Goal: Task Accomplishment & Management: Manage account settings

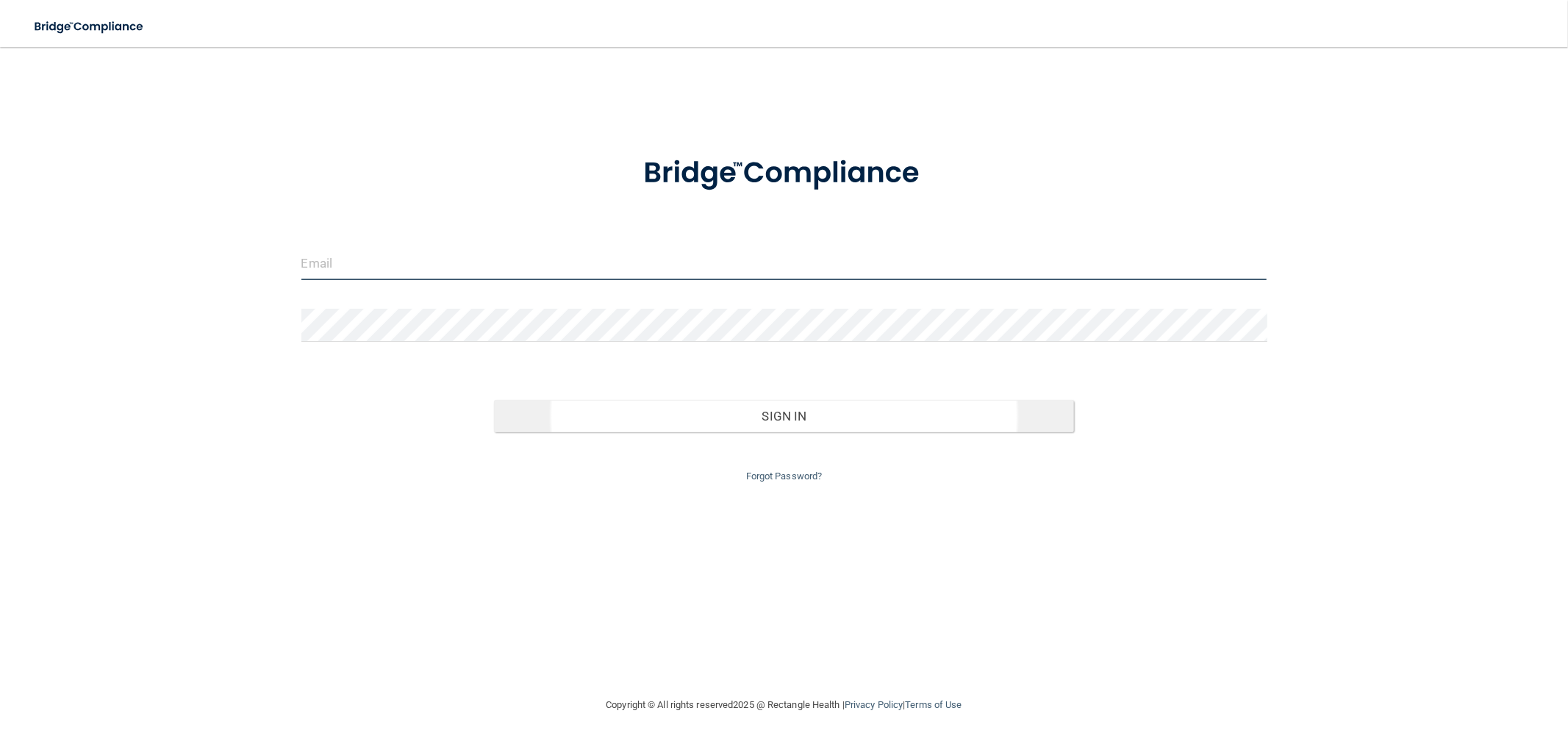
type input "[EMAIL_ADDRESS][DOMAIN_NAME]"
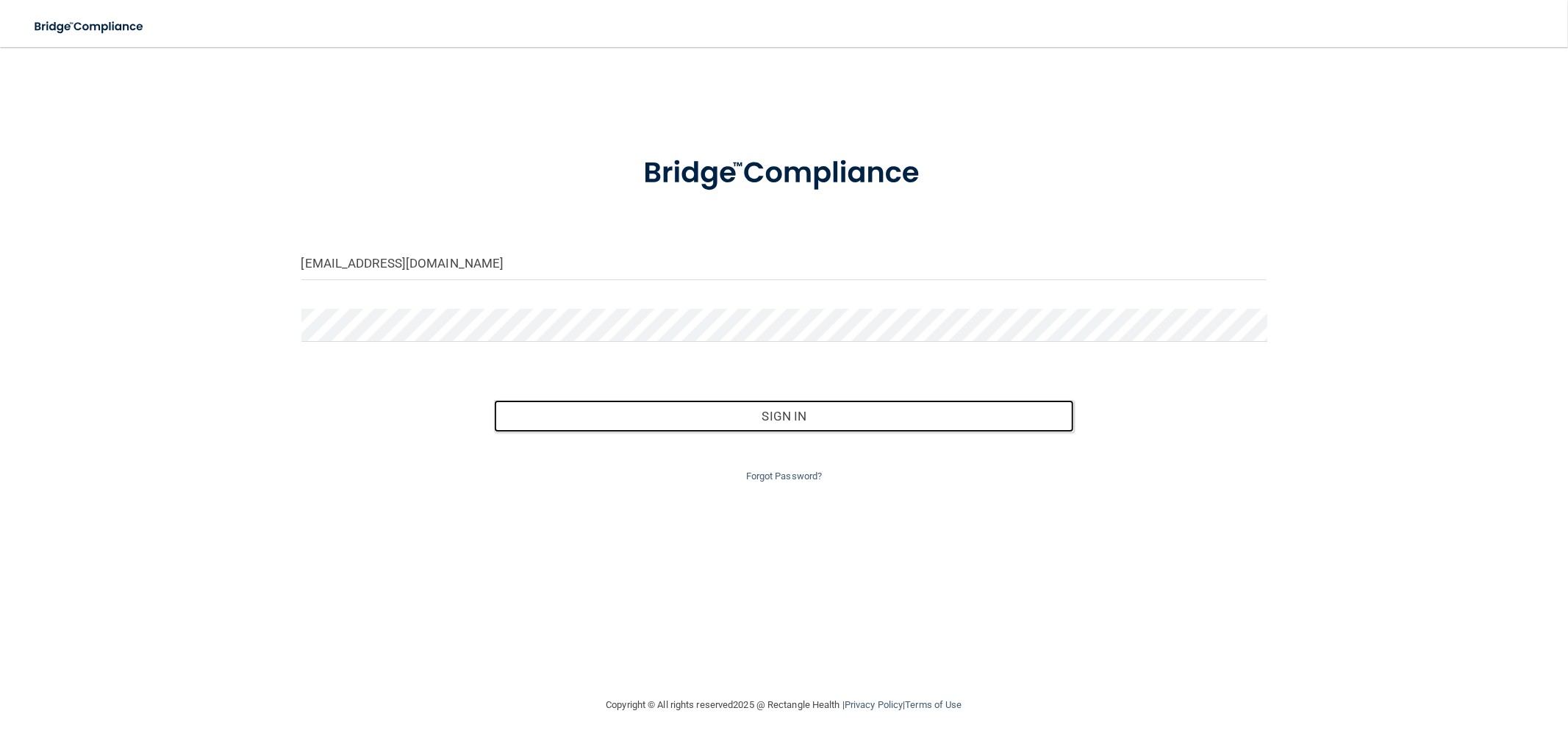
drag, startPoint x: 742, startPoint y: 423, endPoint x: 658, endPoint y: 392, distance: 89.5
click at [742, 423] on button "Sign In" at bounding box center [784, 416] width 580 height 32
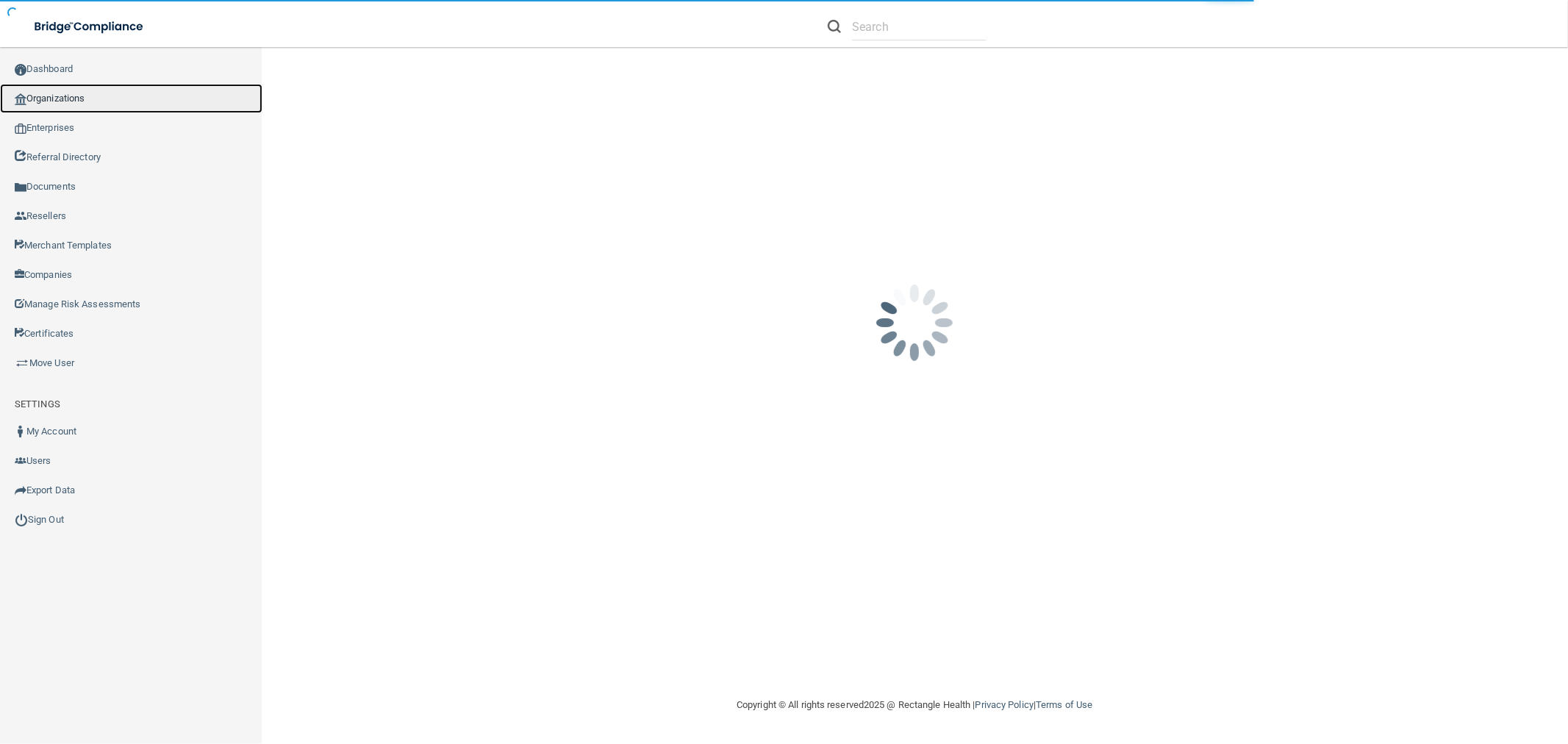
click at [18, 97] on img at bounding box center [20, 99] width 12 height 12
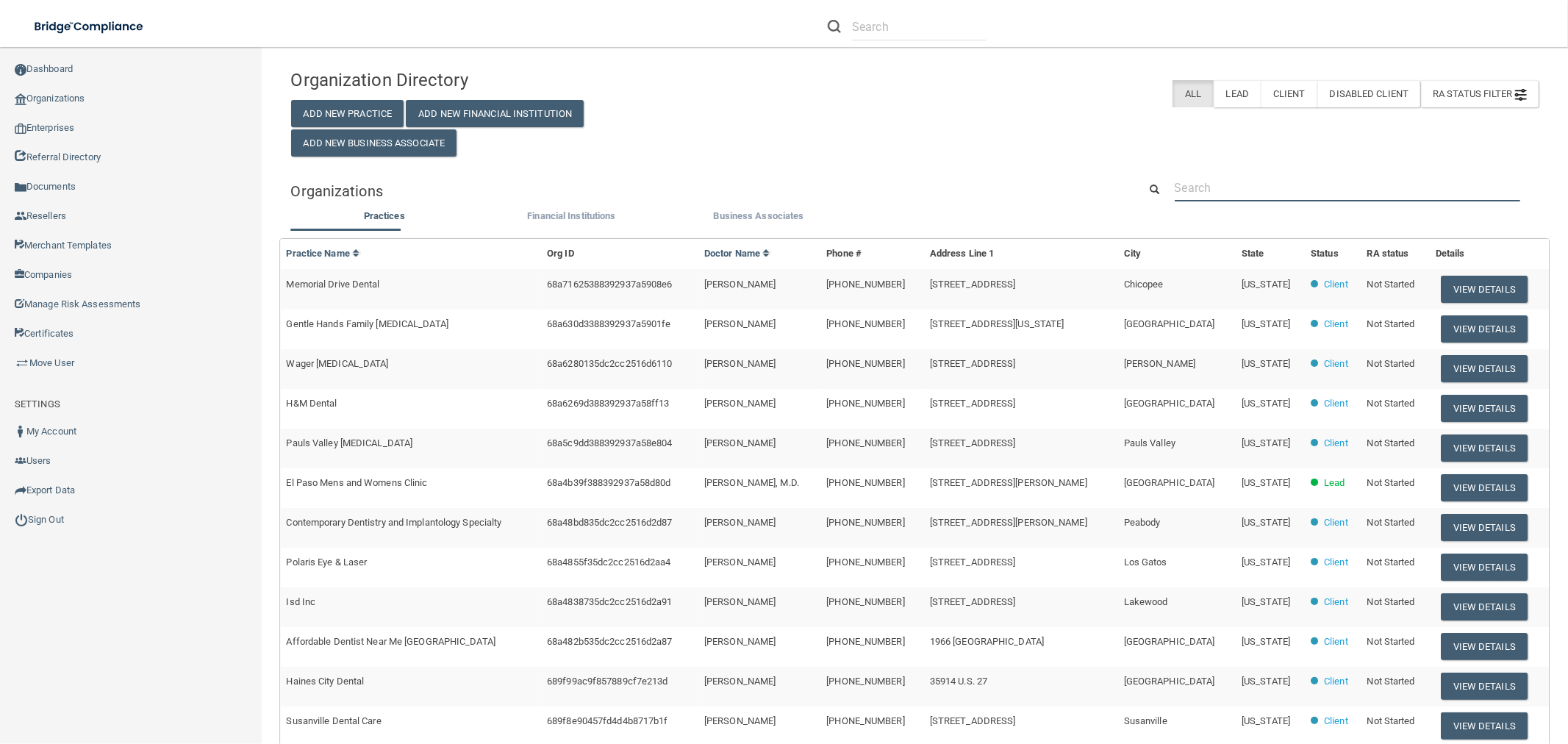
click at [1324, 174] on input "text" at bounding box center [1347, 187] width 345 height 27
paste input "Be Optimal Holistic Health Center"
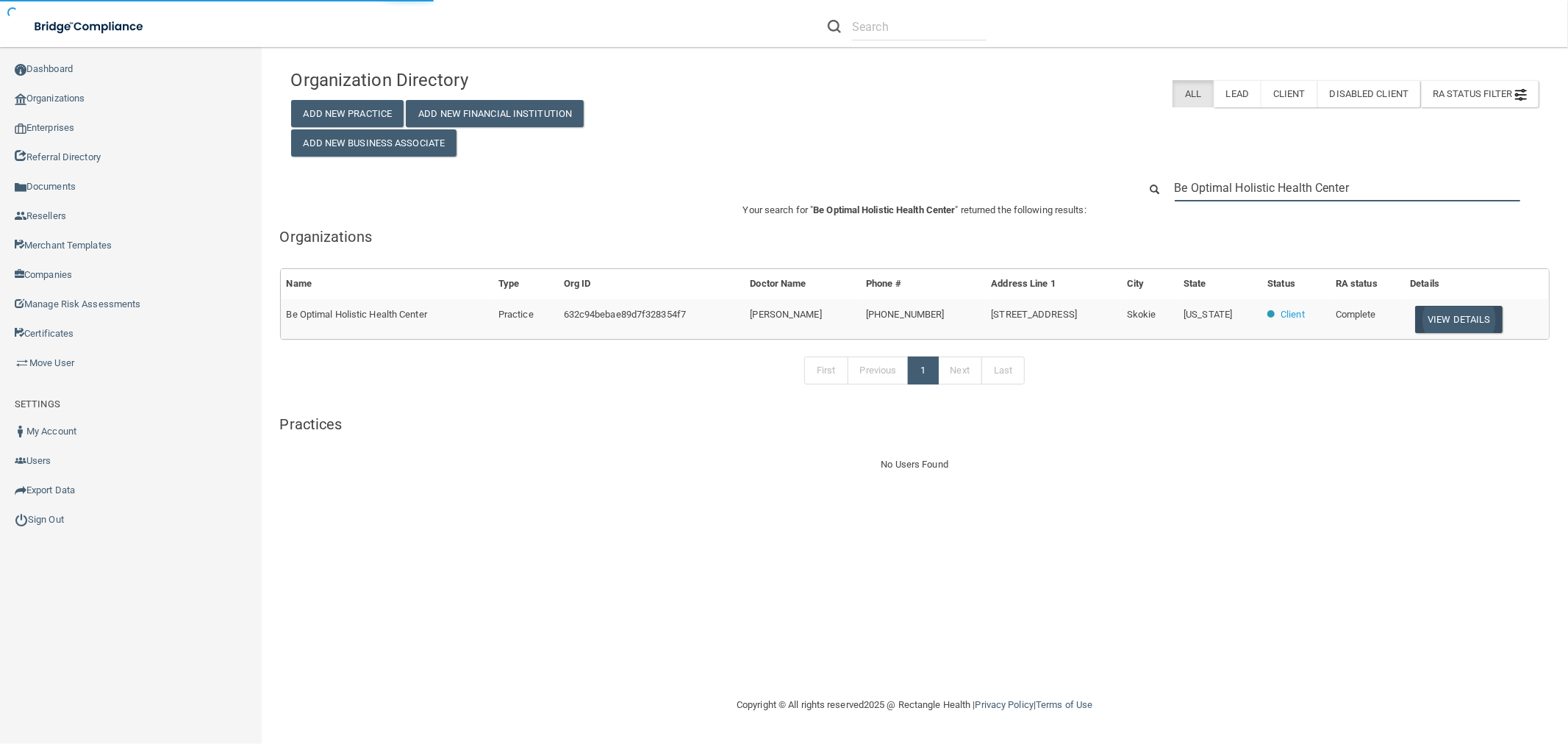
type input "Be Optimal Holistic Health Center"
click at [1482, 321] on button "View Details" at bounding box center [1458, 319] width 87 height 27
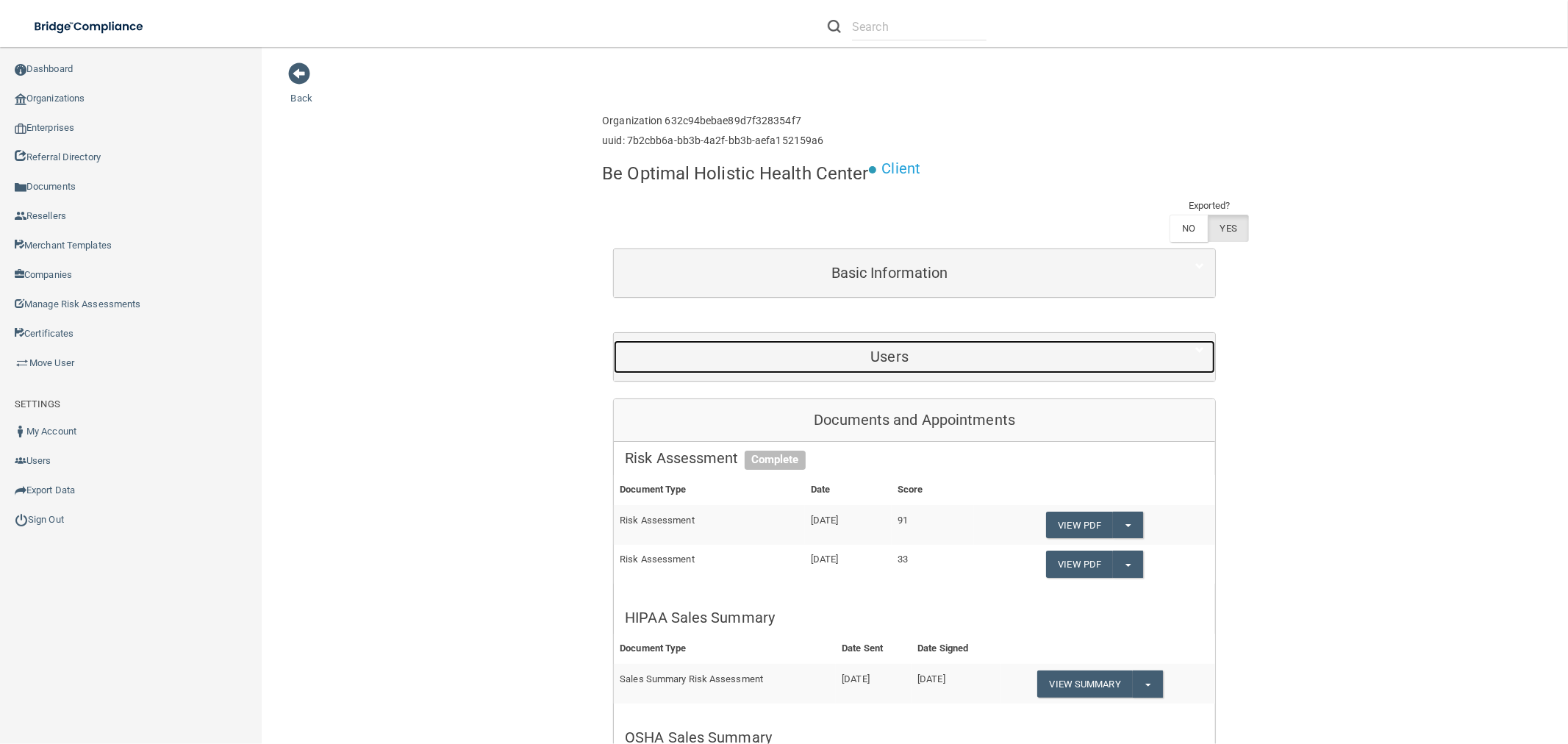
click at [1059, 366] on div "Users" at bounding box center [889, 357] width 551 height 33
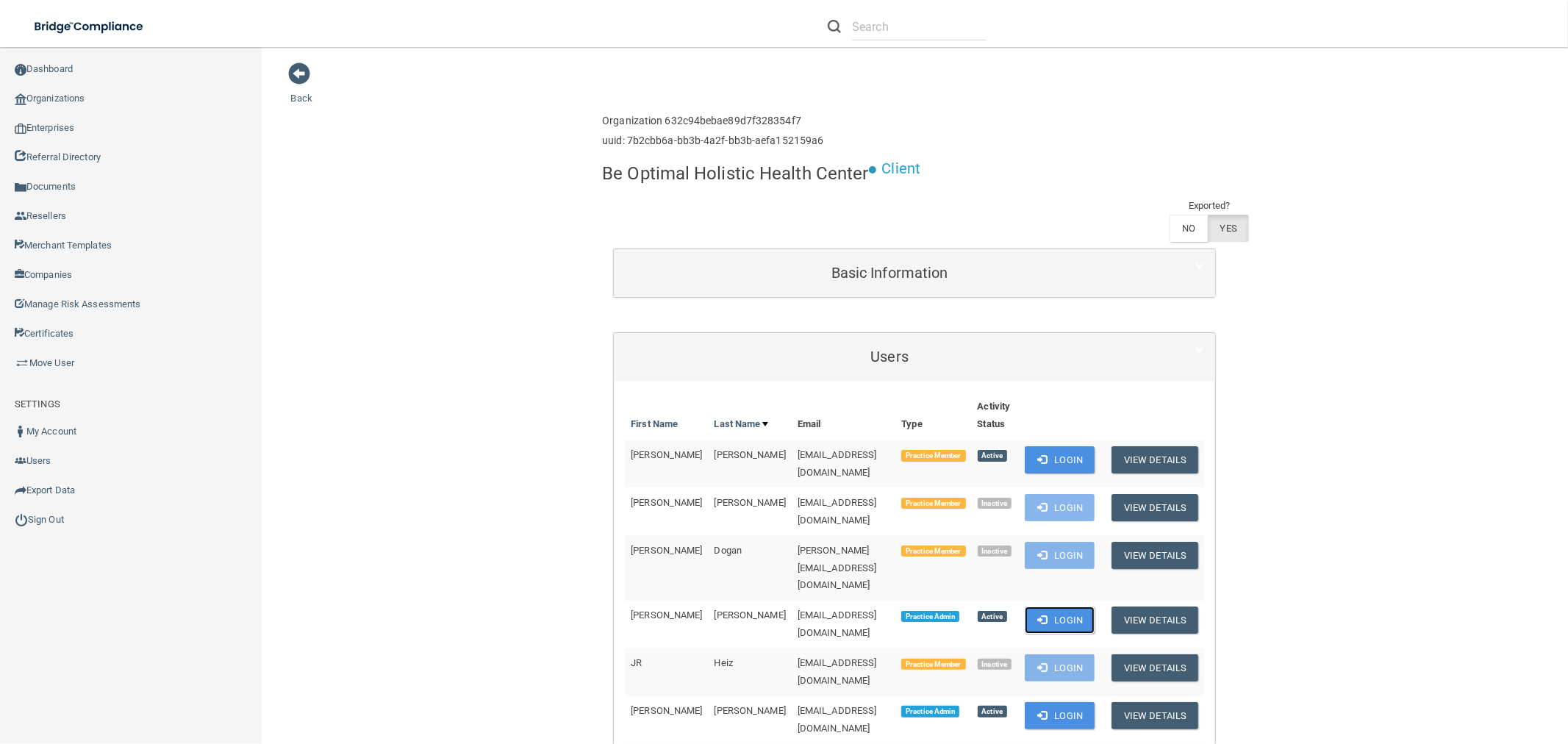
drag, startPoint x: 1071, startPoint y: 571, endPoint x: 942, endPoint y: 548, distance: 131.0
click at [1070, 607] on button "Login" at bounding box center [1060, 620] width 70 height 27
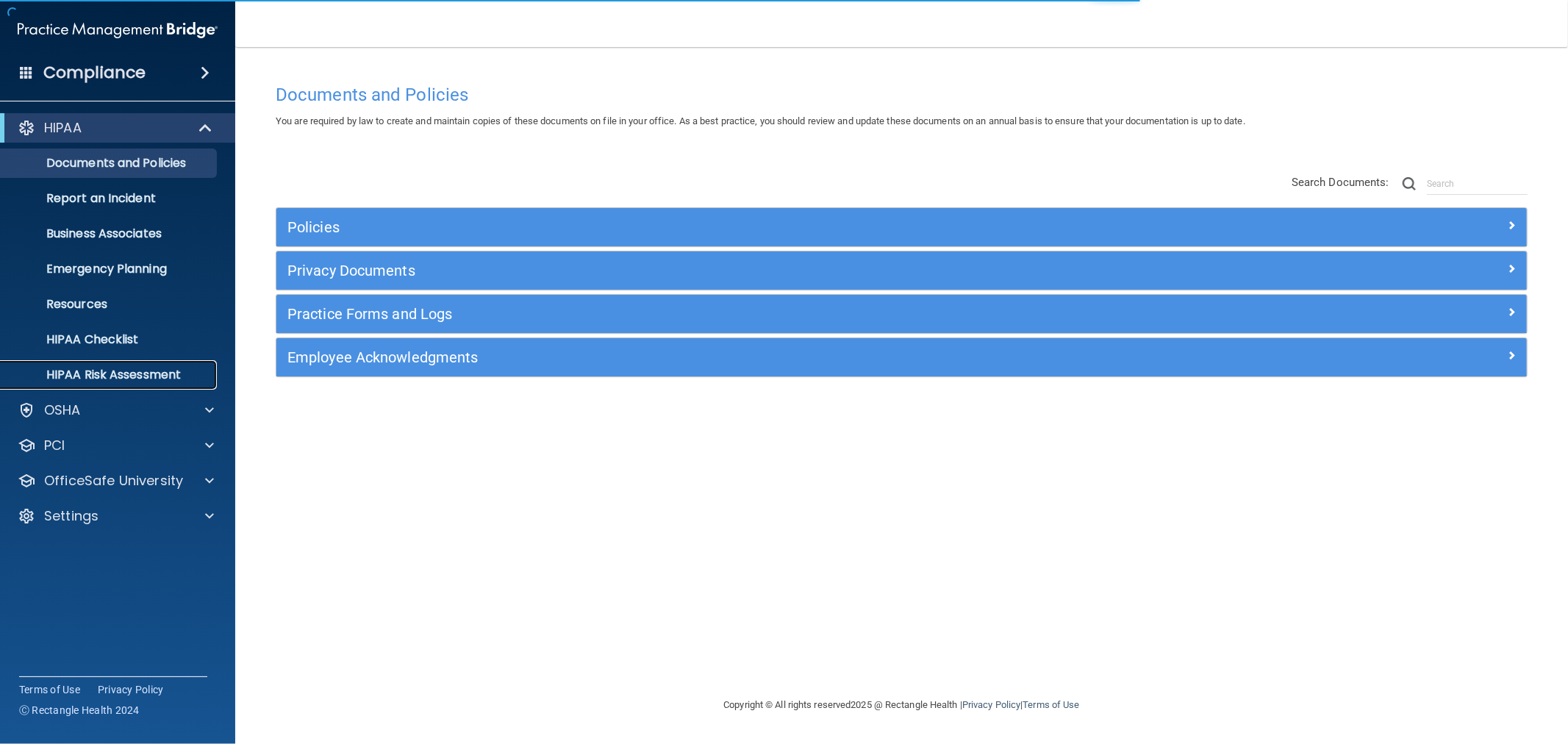
click at [104, 377] on p "HIPAA Risk Assessment" at bounding box center [110, 375] width 201 height 14
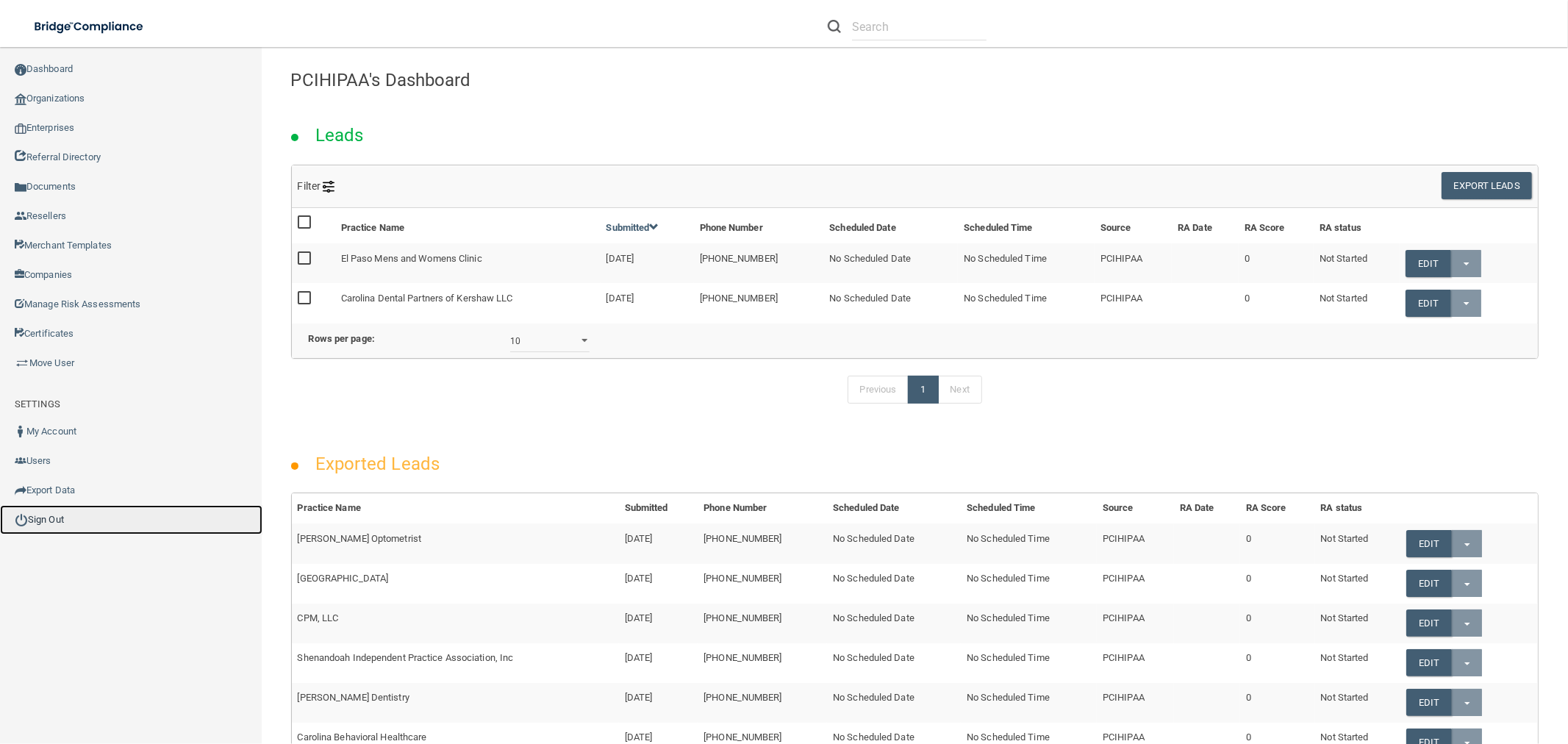
click at [42, 516] on link "Sign Out" at bounding box center [131, 519] width 262 height 29
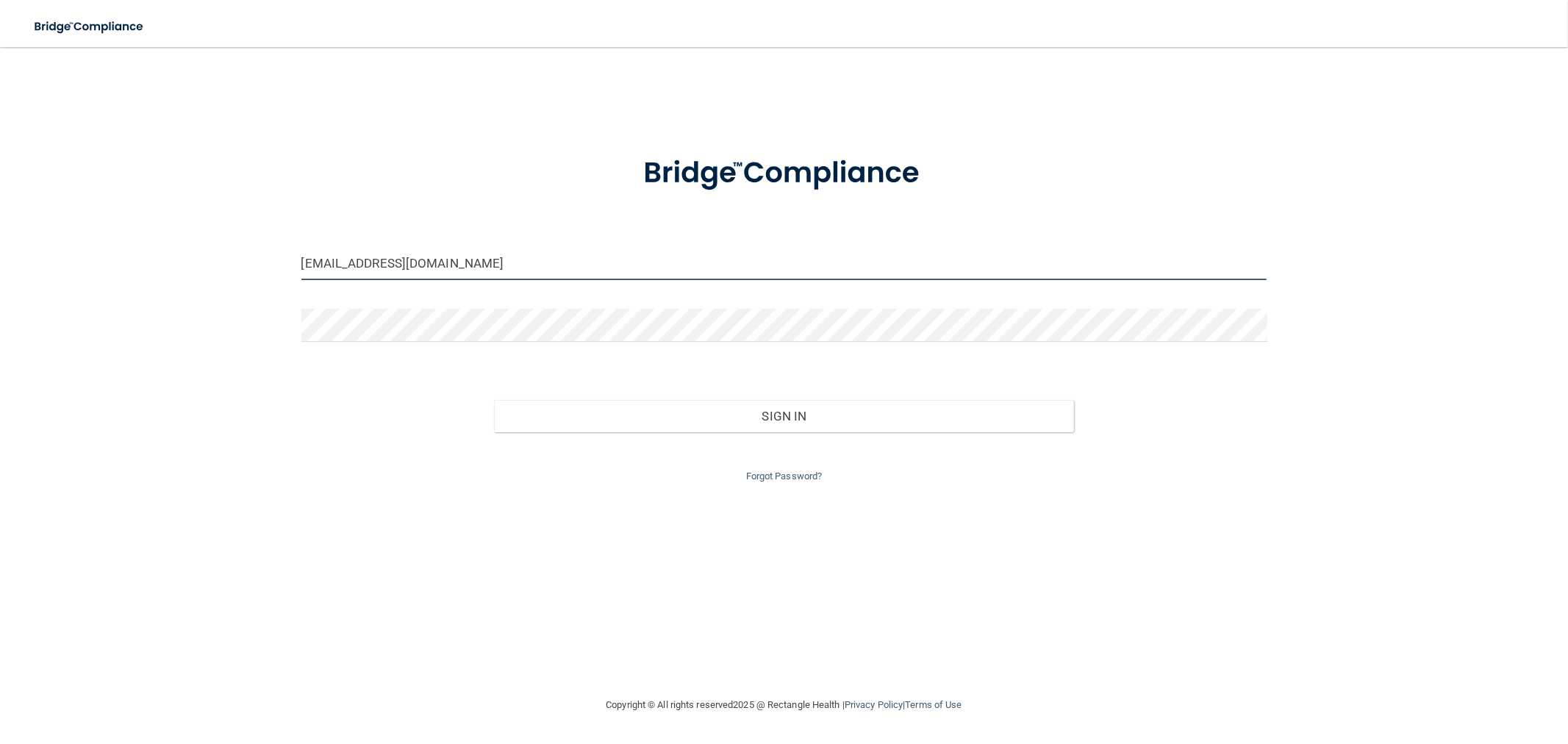
click at [505, 260] on input "[EMAIL_ADDRESS][DOMAIN_NAME]" at bounding box center [784, 263] width 966 height 33
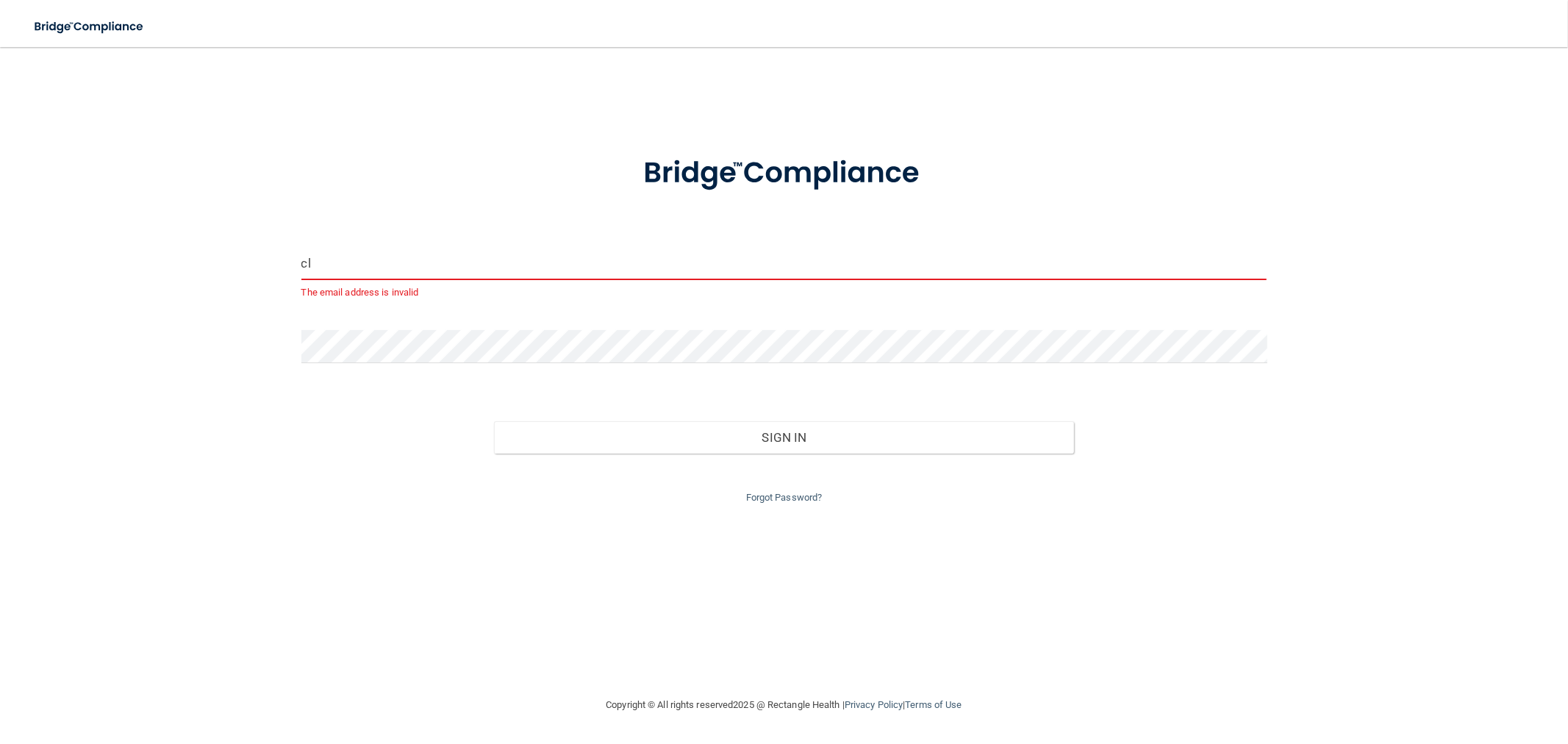
type input "c"
type input "[EMAIL_ADDRESS][DOMAIN_NAME]"
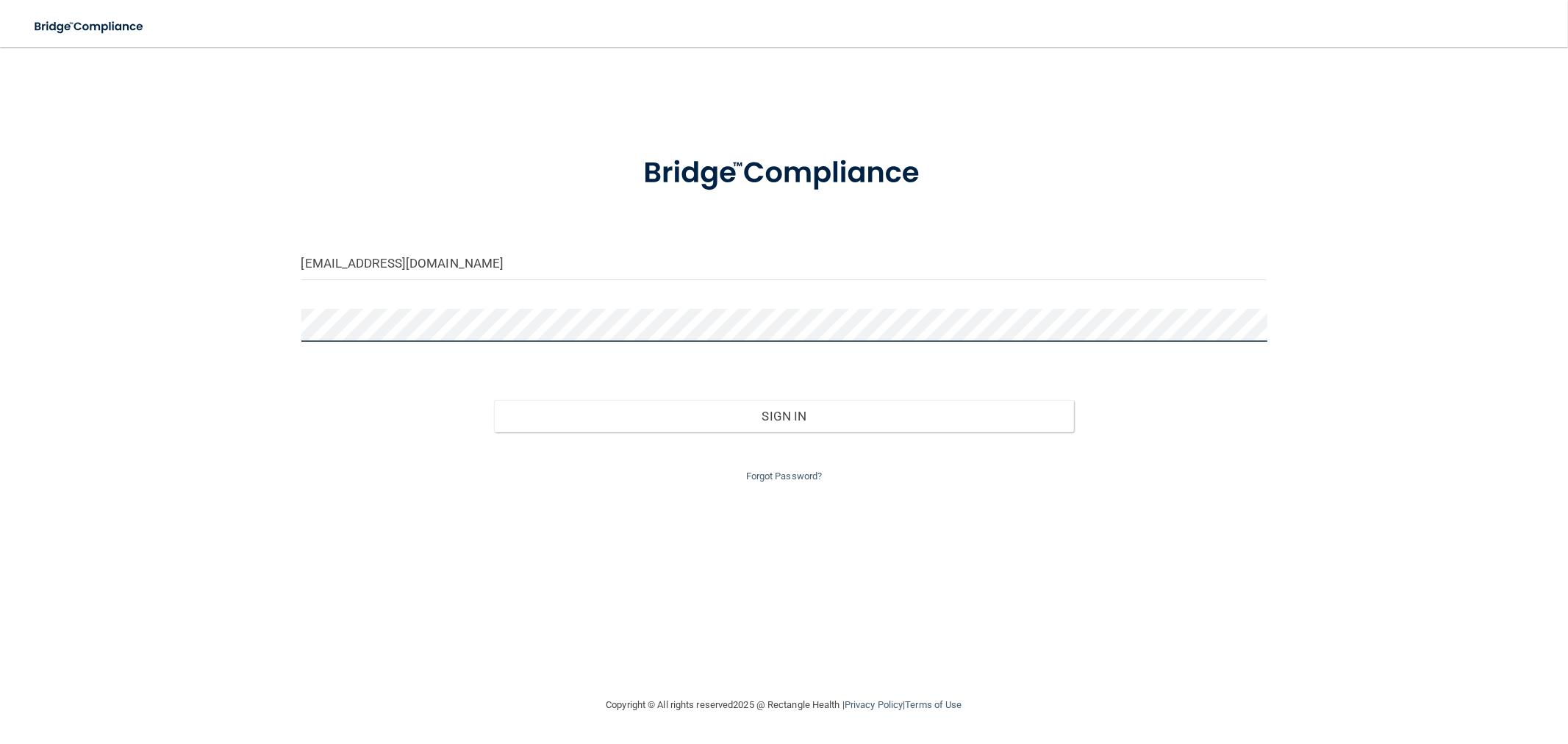
click at [494, 400] on button "Sign In" at bounding box center [784, 416] width 580 height 32
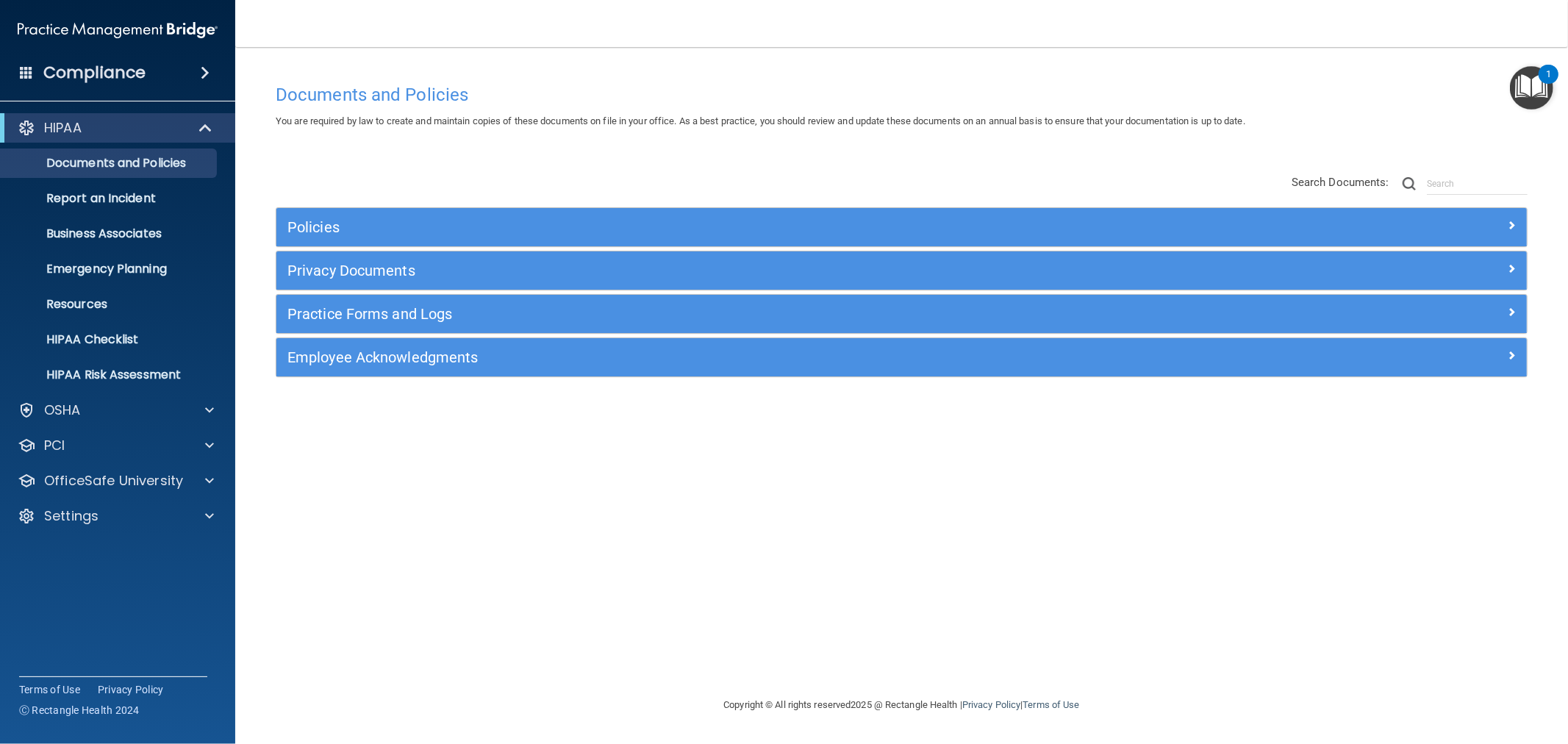
drag, startPoint x: 984, startPoint y: 561, endPoint x: 995, endPoint y: 553, distance: 13.6
click at [982, 562] on div "Documents and Policies You are required by law to create and maintain copies of…" at bounding box center [902, 386] width 1274 height 620
click at [1261, 561] on div "Documents and Policies You are required by law to create and maintain copies of…" at bounding box center [902, 386] width 1274 height 620
click at [100, 199] on p "Report an Incident" at bounding box center [110, 198] width 201 height 14
click at [63, 517] on p "Settings" at bounding box center [70, 517] width 54 height 18
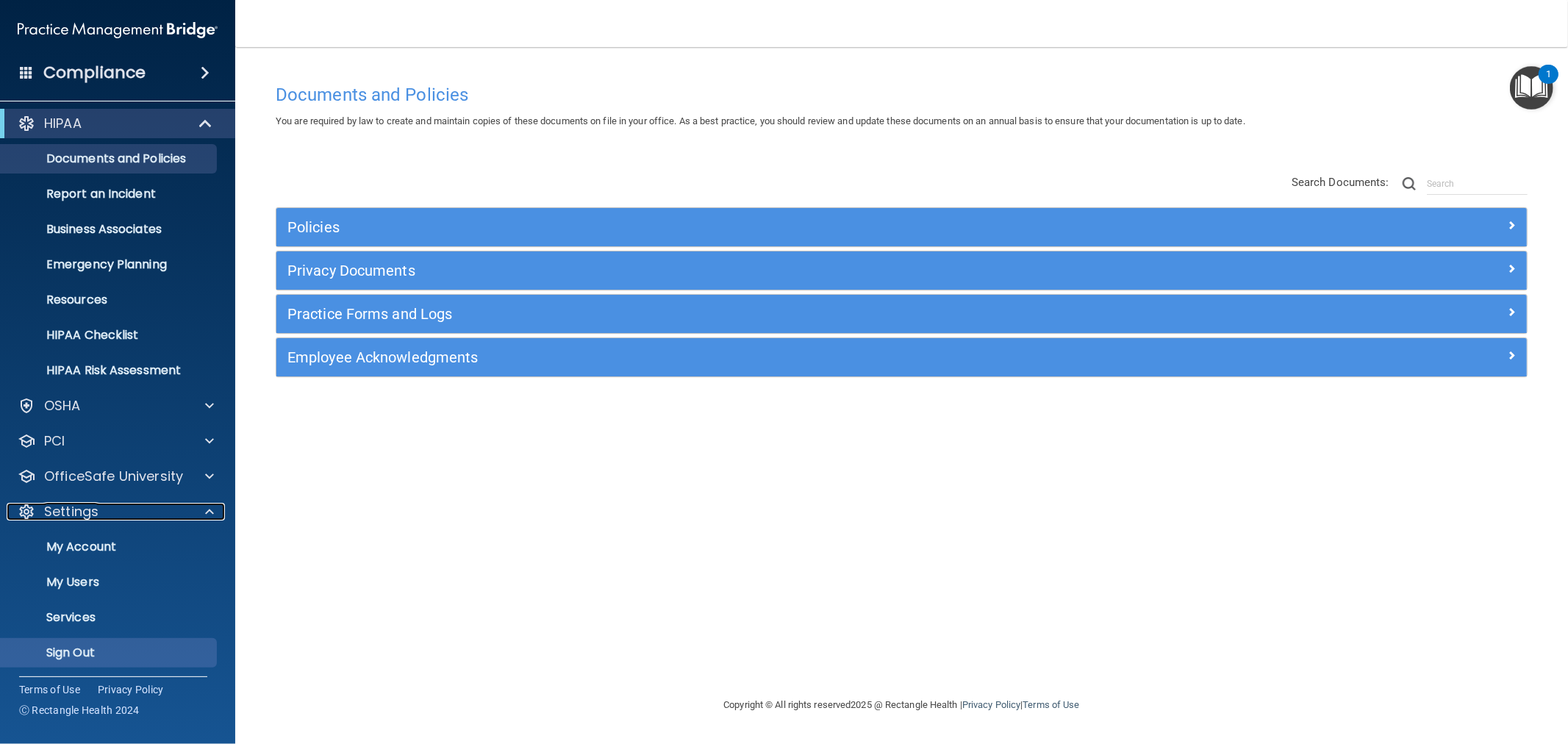
scroll to position [6, 0]
click at [45, 651] on p "Sign Out" at bounding box center [110, 651] width 201 height 14
